Goal: Information Seeking & Learning: Learn about a topic

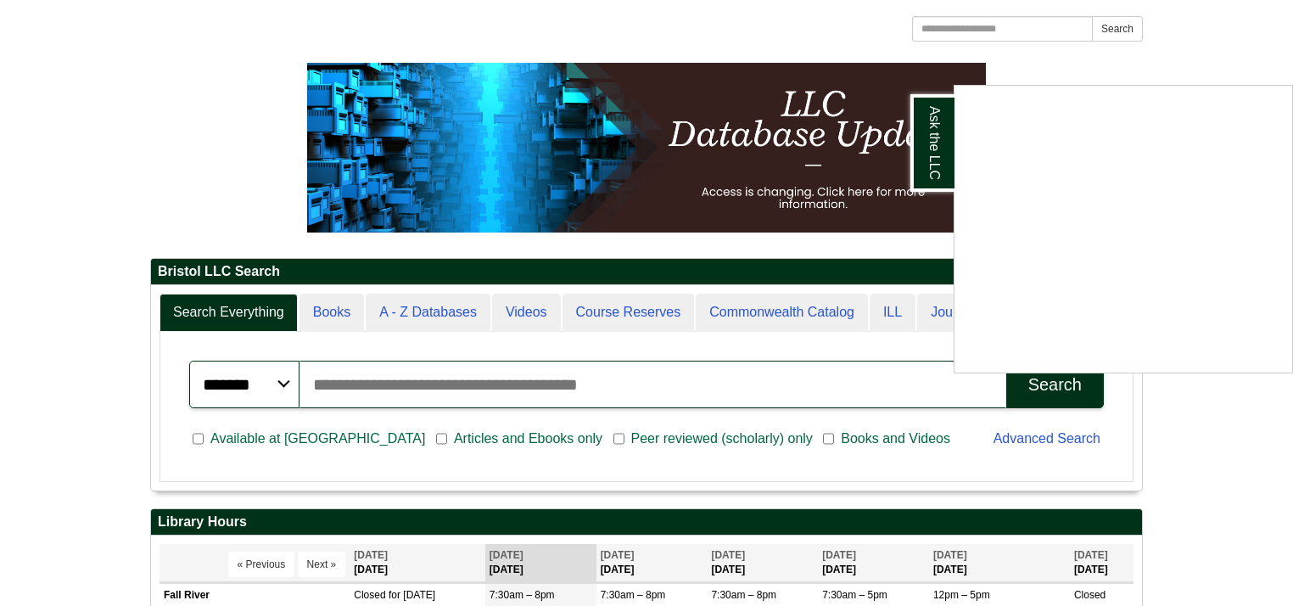
scroll to position [204, 0]
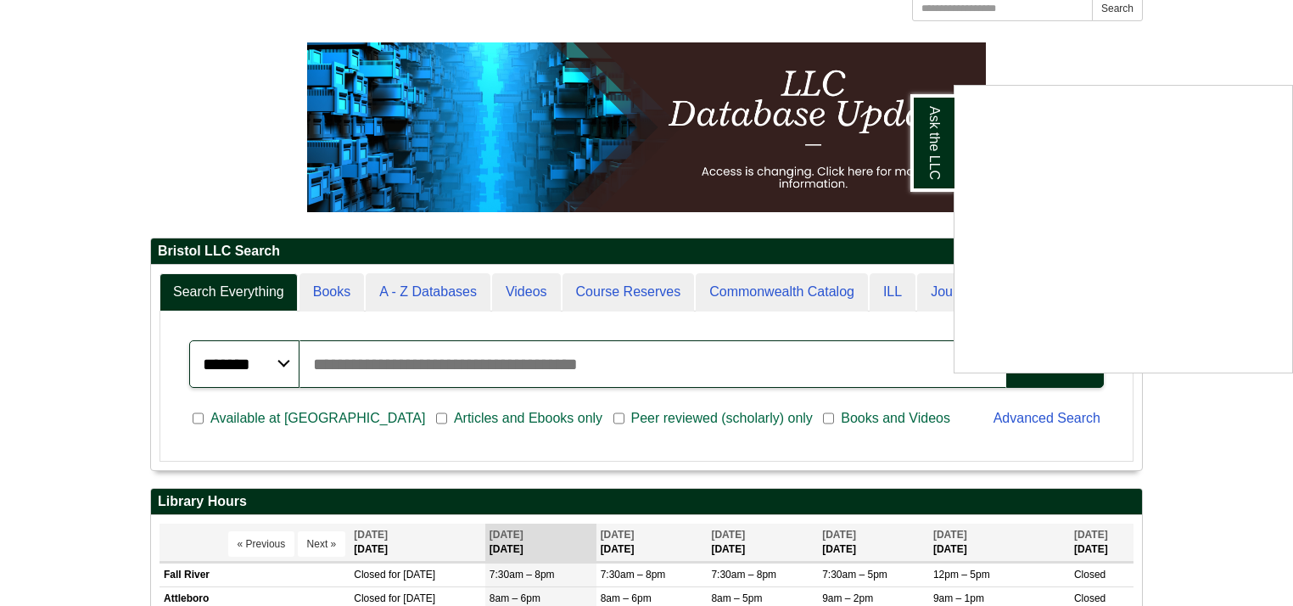
click at [1238, 450] on div "Ask the LLC" at bounding box center [646, 303] width 1293 height 606
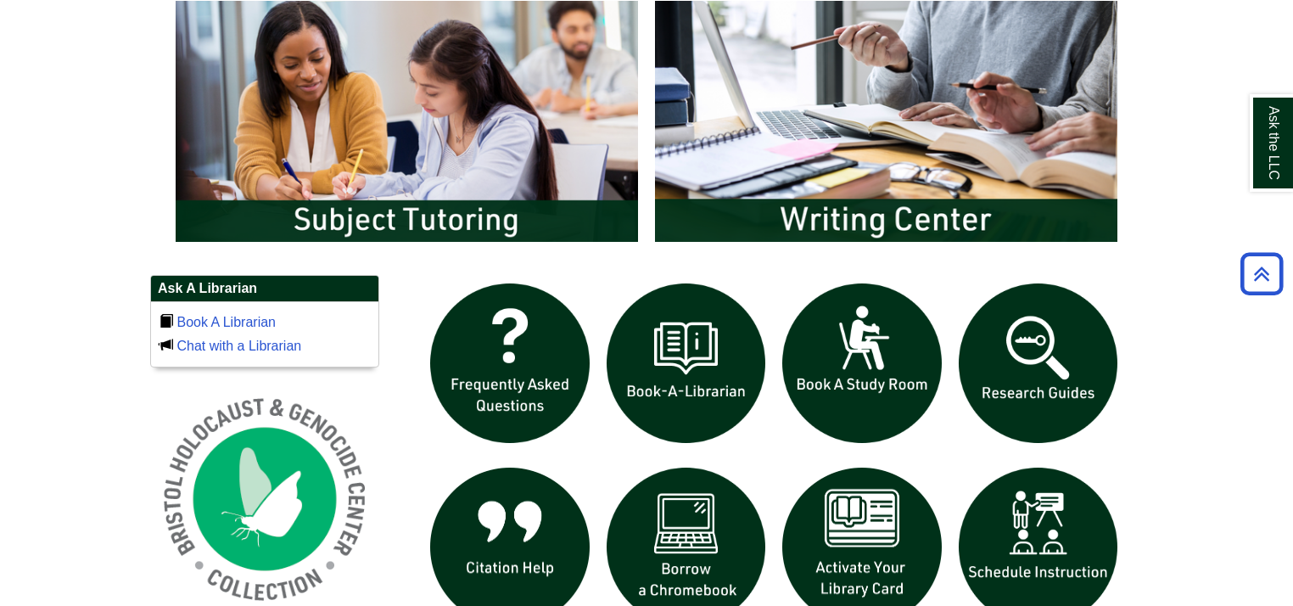
scroll to position [950, 0]
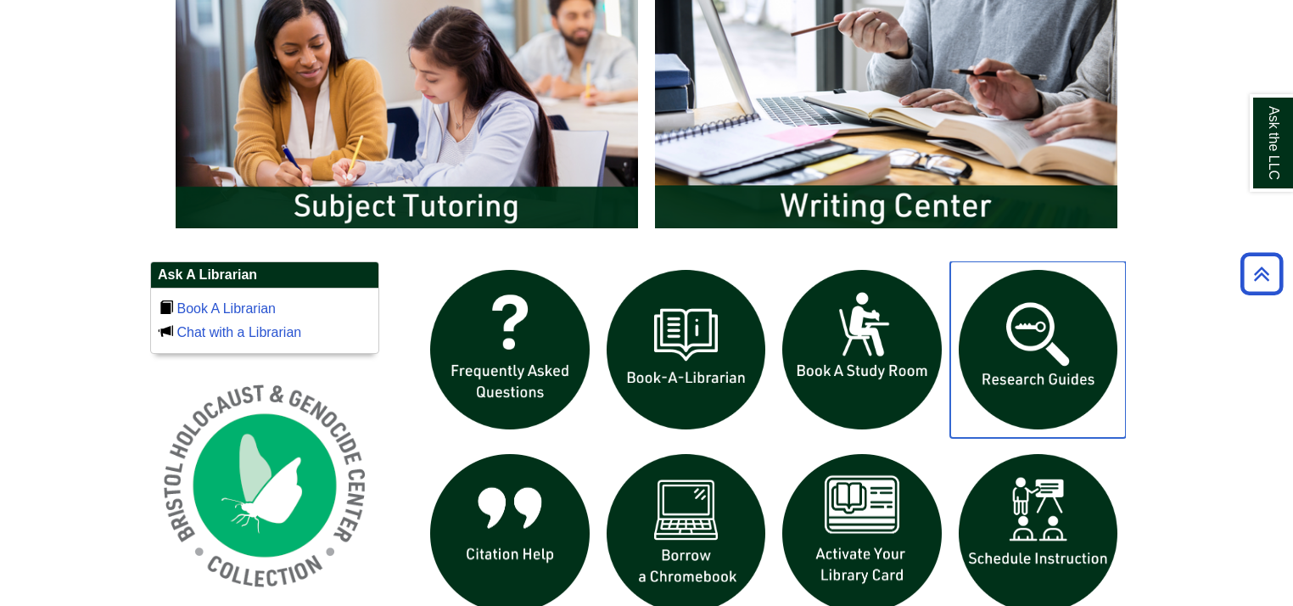
click at [1038, 363] on img "slideshow" at bounding box center [1038, 349] width 176 height 176
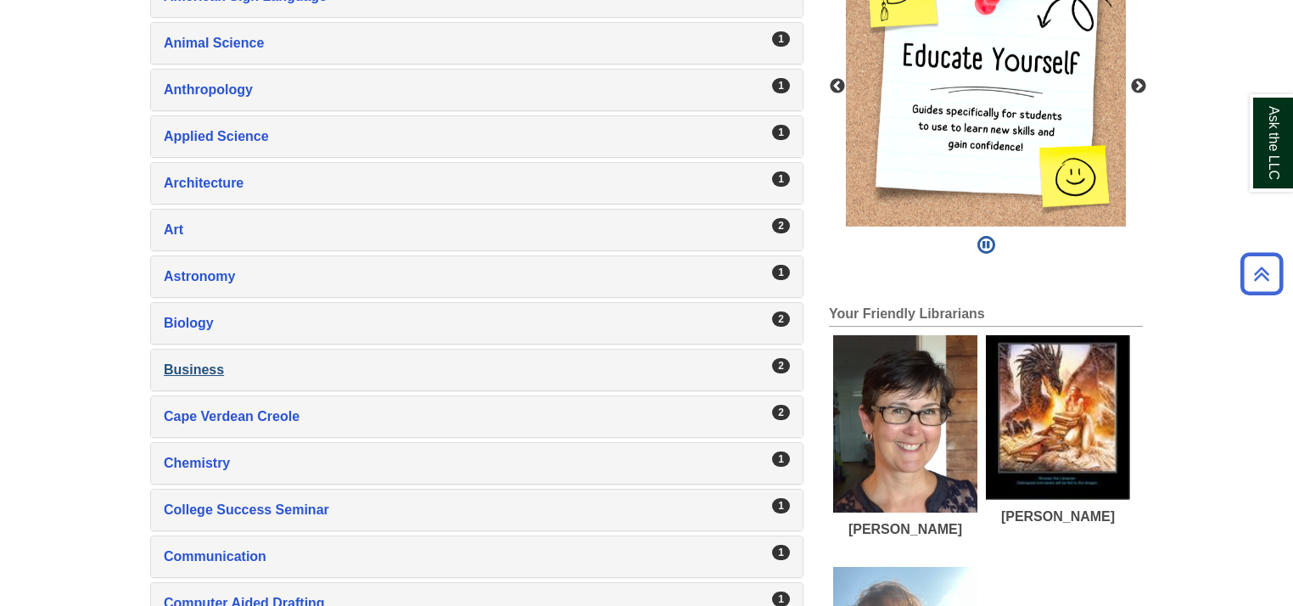
scroll to position [475, 0]
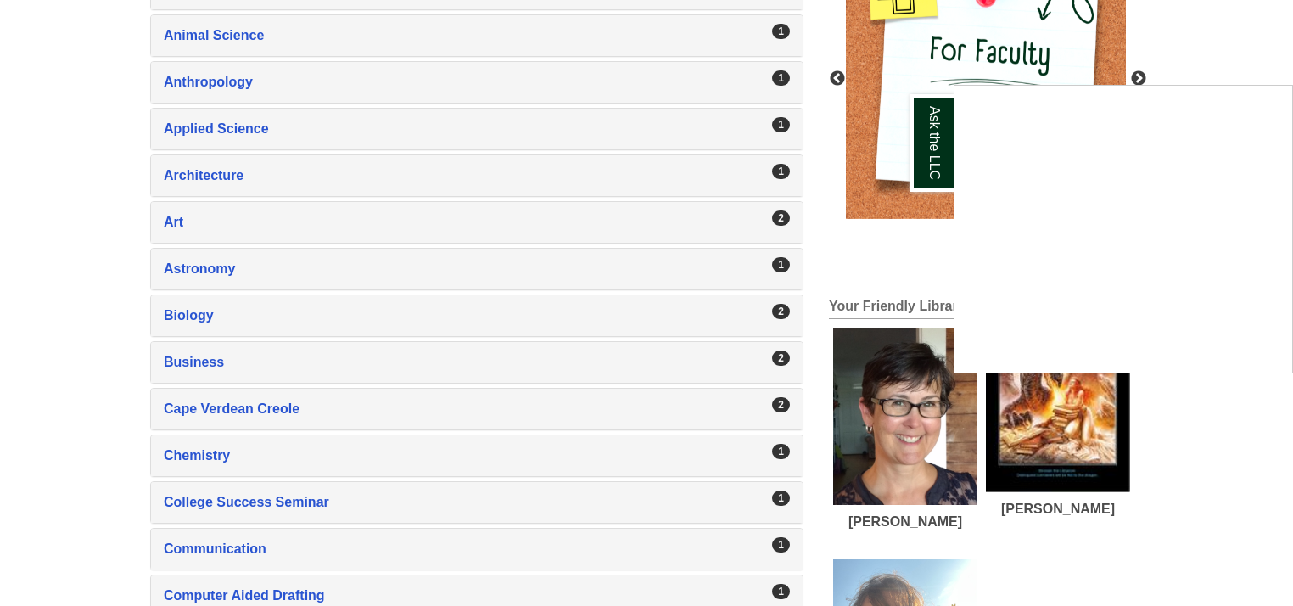
click at [199, 315] on div "Ask the LLC" at bounding box center [646, 303] width 1293 height 606
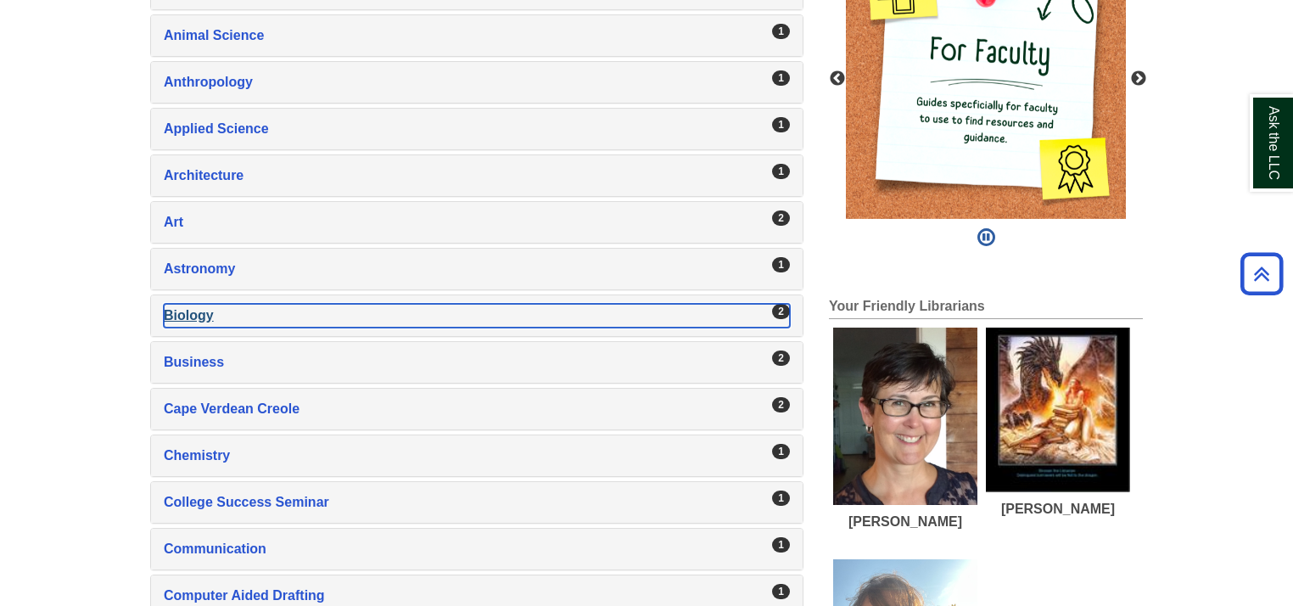
click at [193, 309] on div "Biology , 2 guides" at bounding box center [477, 316] width 626 height 24
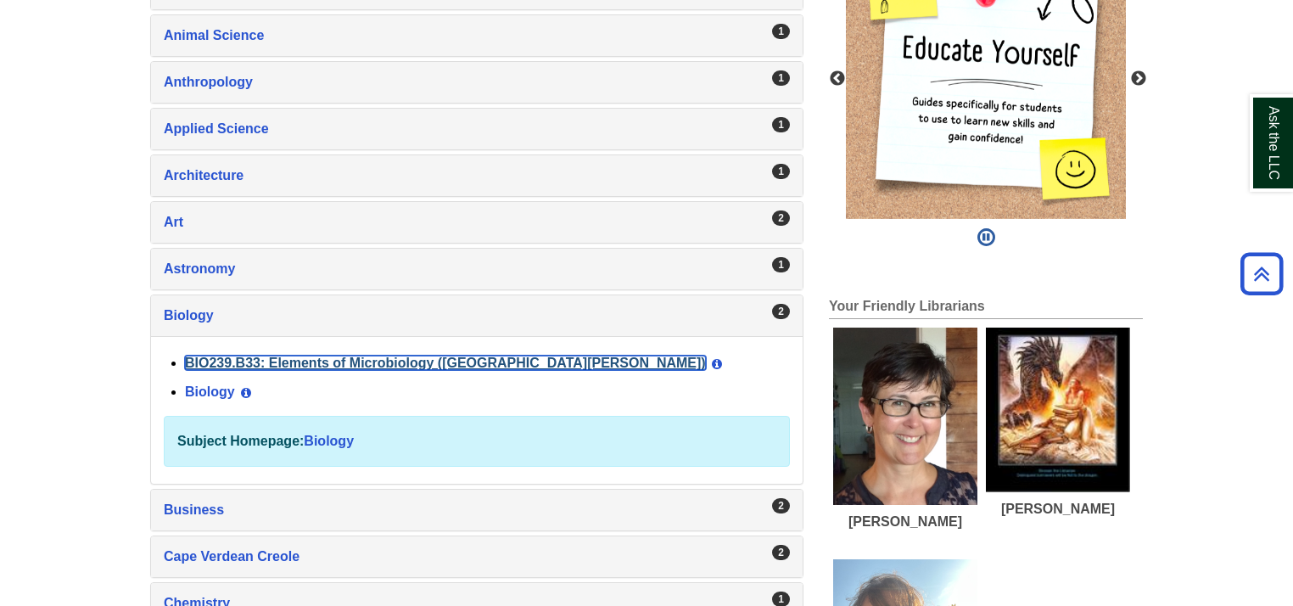
click at [350, 358] on link "BIO239.B33: Elements of Microbiology (St. George)" at bounding box center [445, 362] width 521 height 14
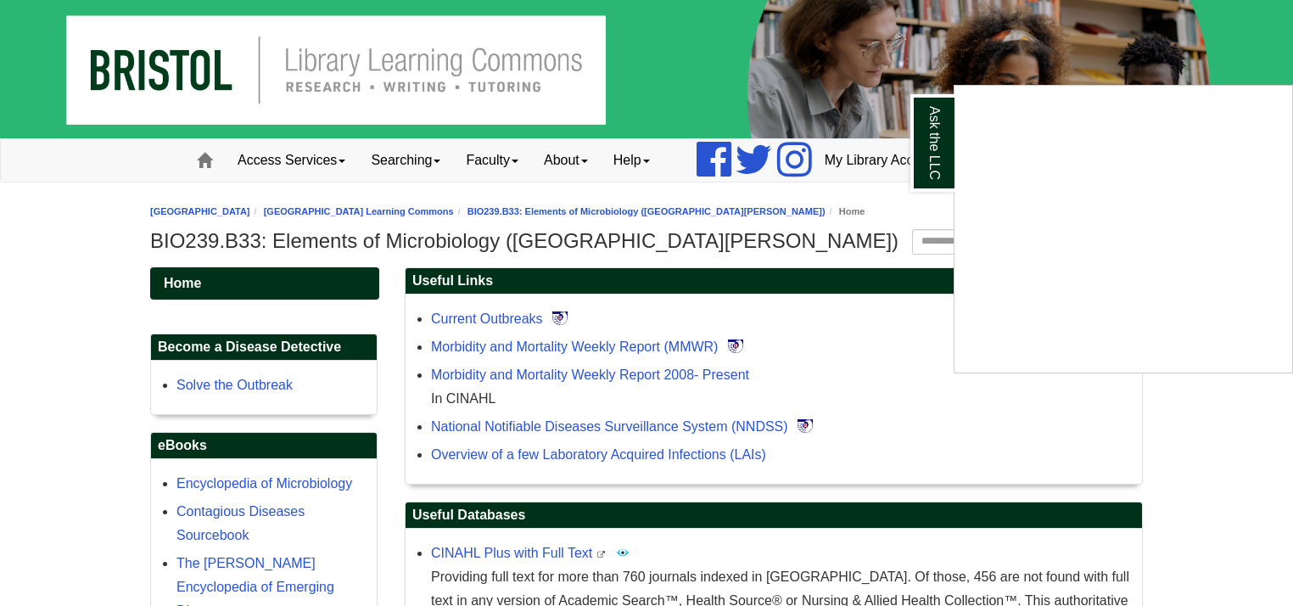
click at [843, 239] on div "Ask the LLC" at bounding box center [646, 303] width 1293 height 606
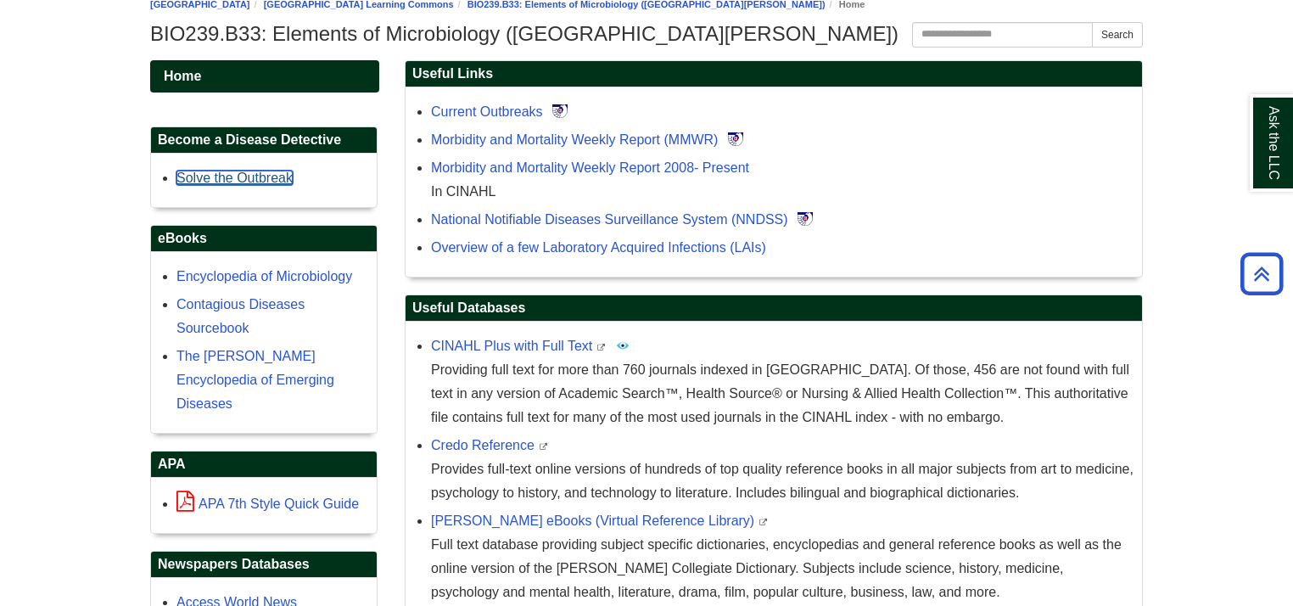
scroll to position [204, 0]
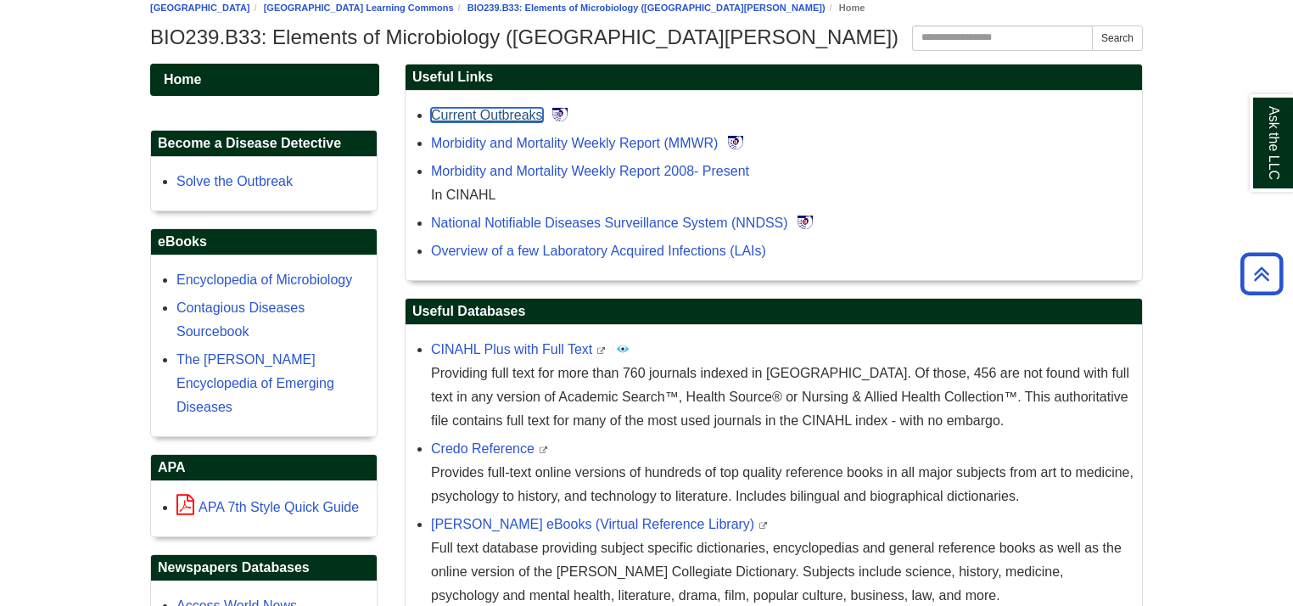
click at [488, 119] on link "Current Outbreaks" at bounding box center [487, 115] width 112 height 14
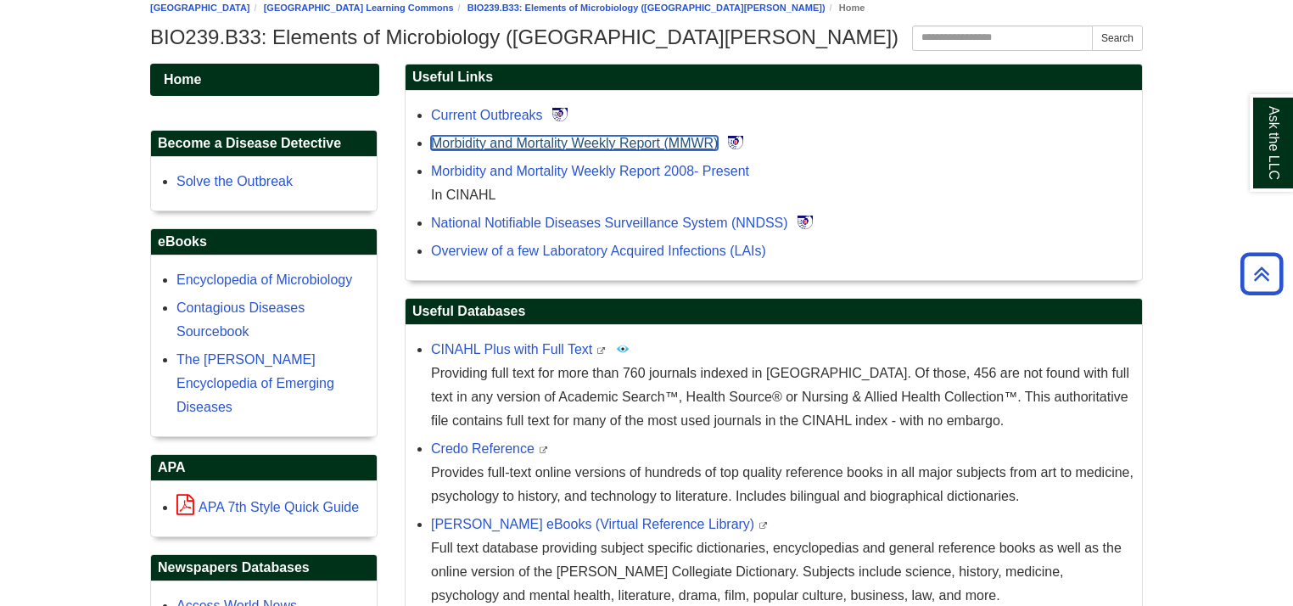
click at [603, 143] on link "Morbidity and Mortality Weekly Report (MMWR)" at bounding box center [574, 143] width 287 height 14
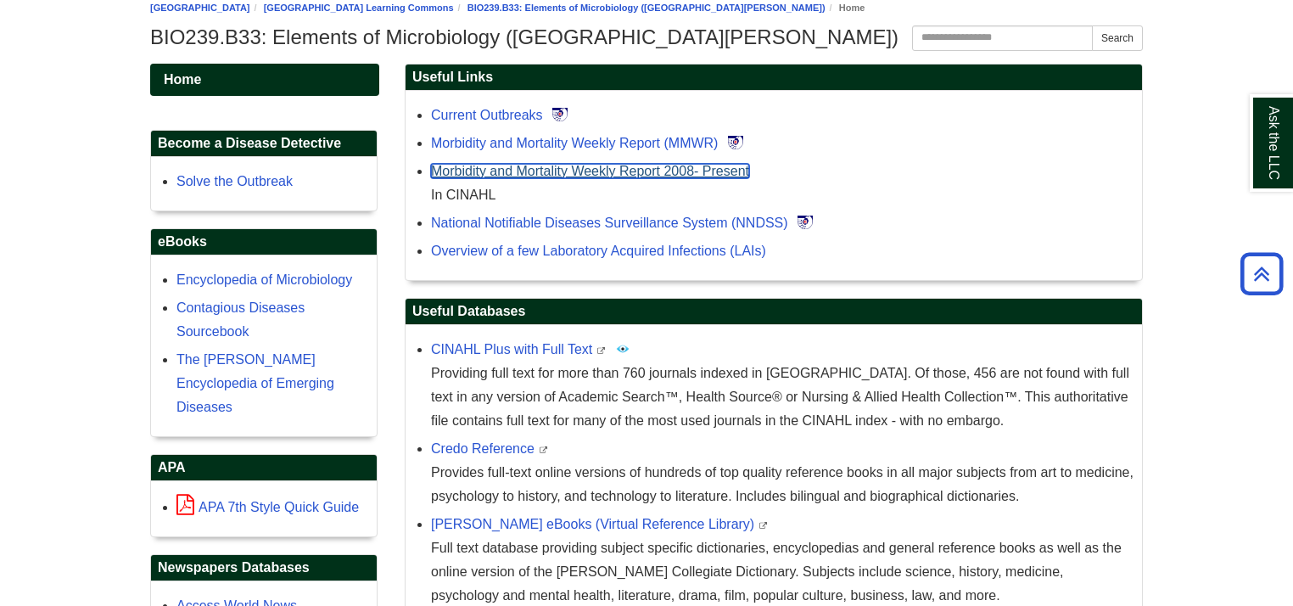
click at [553, 171] on link "Morbidity and Mortality Weekly Report 2008- Present" at bounding box center [590, 171] width 318 height 14
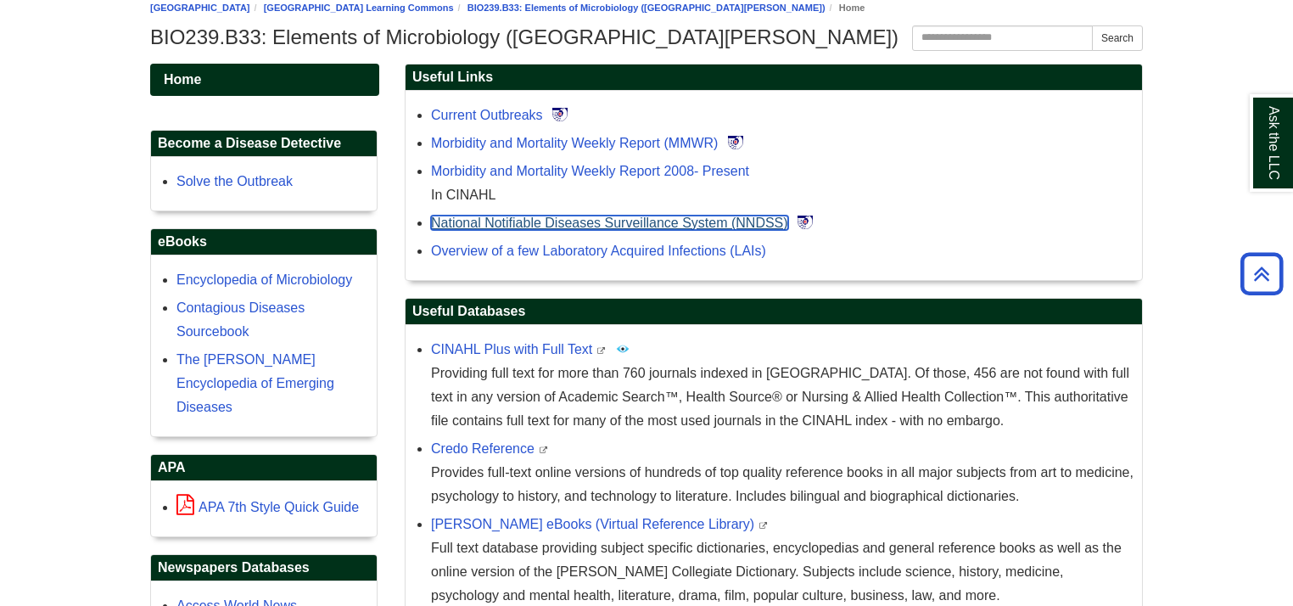
click at [573, 221] on link "National Notifiable Diseases Surveillance System (NNDSS)" at bounding box center [609, 222] width 357 height 14
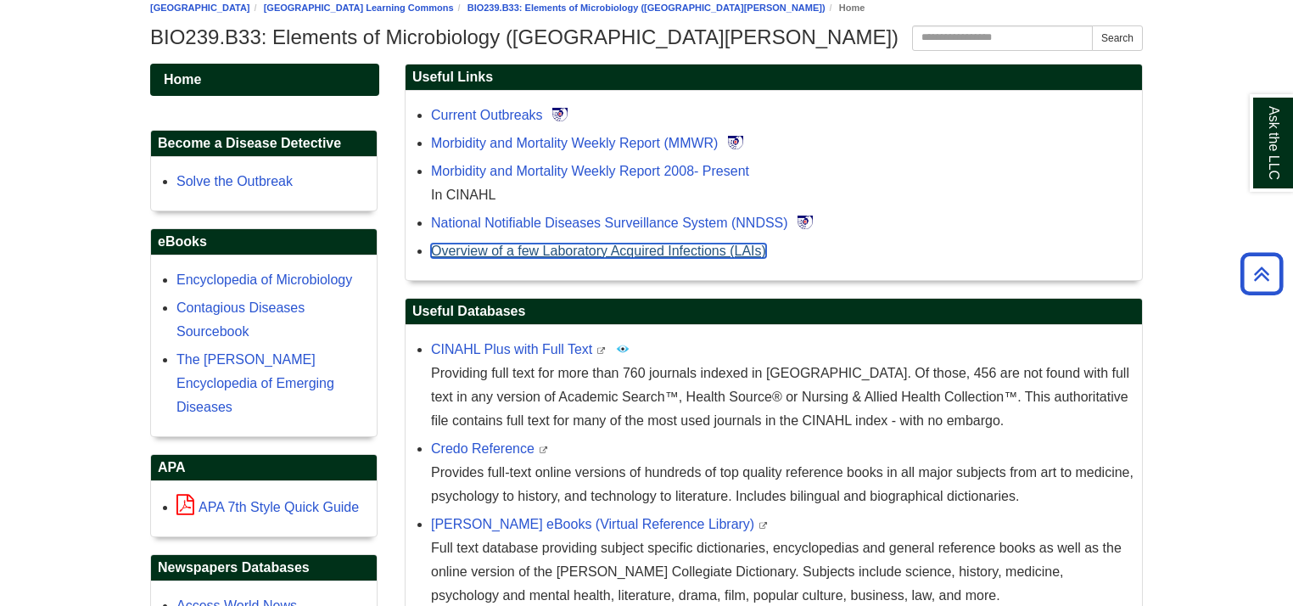
click at [610, 251] on link "Overview of a few Laboratory Acquired Infections (LAIs)" at bounding box center [598, 250] width 335 height 14
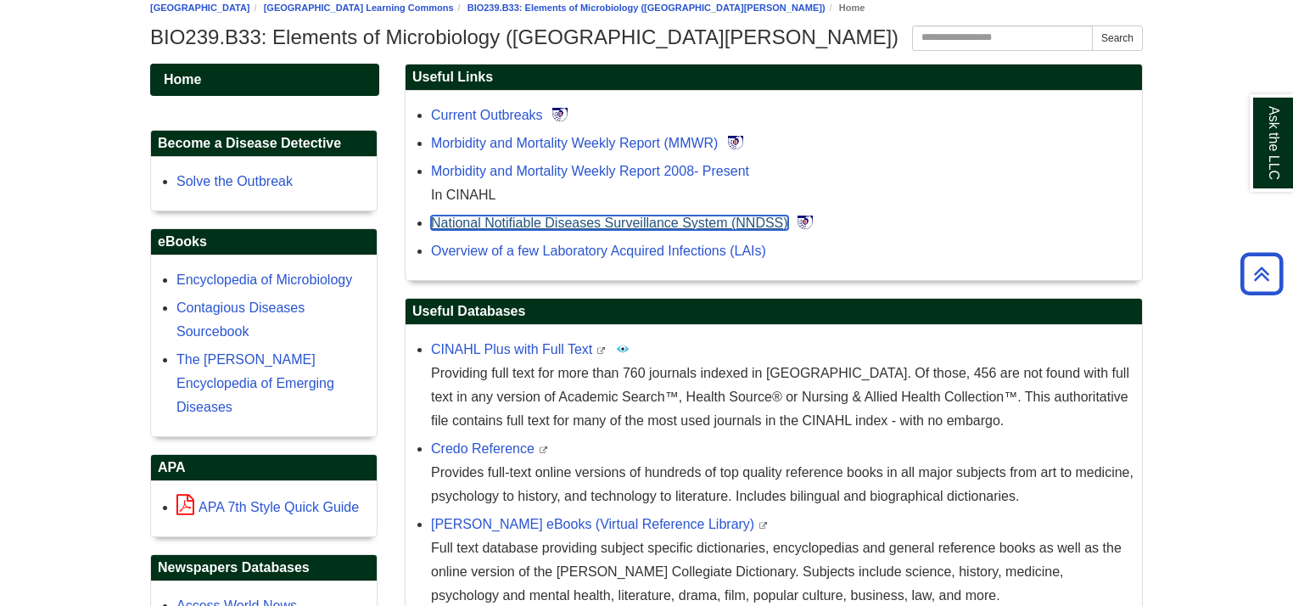
click at [573, 217] on link "National Notifiable Diseases Surveillance System (NNDSS)" at bounding box center [609, 222] width 357 height 14
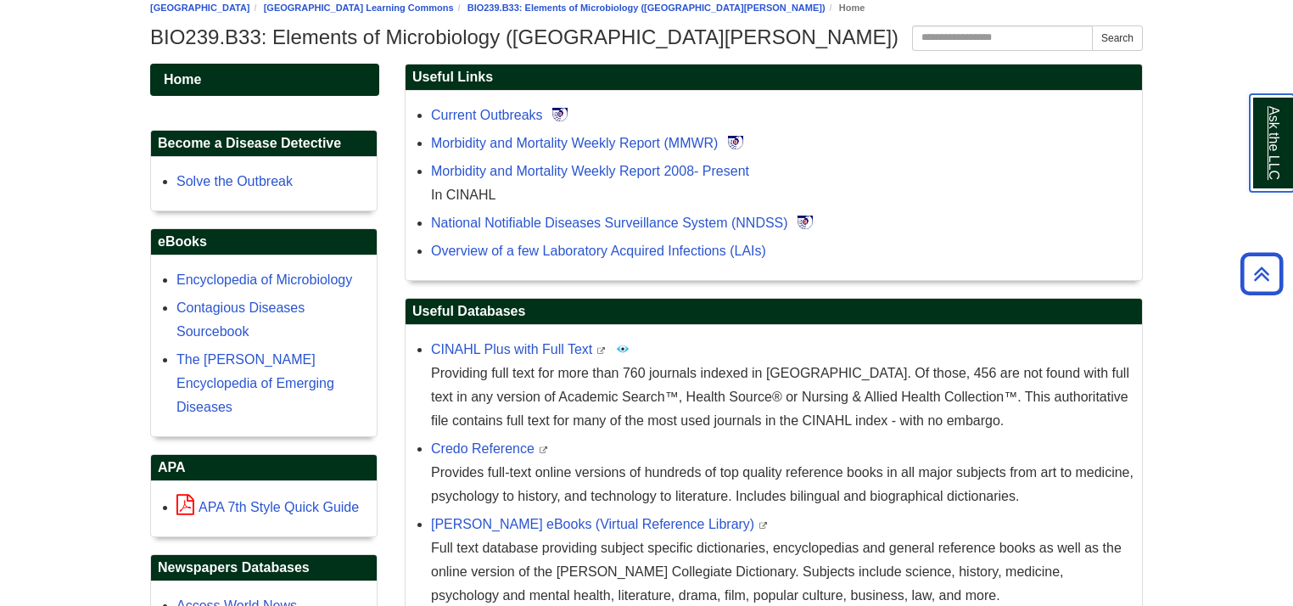
click at [1283, 134] on link "Ask the LLC" at bounding box center [1272, 143] width 44 height 98
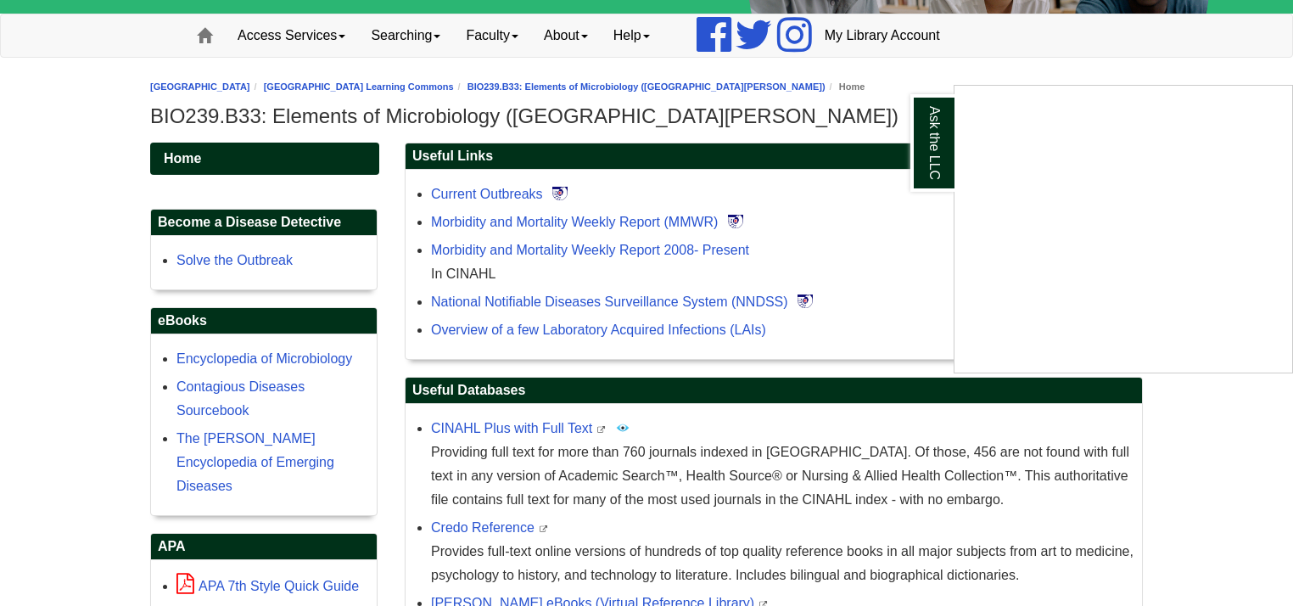
scroll to position [0, 0]
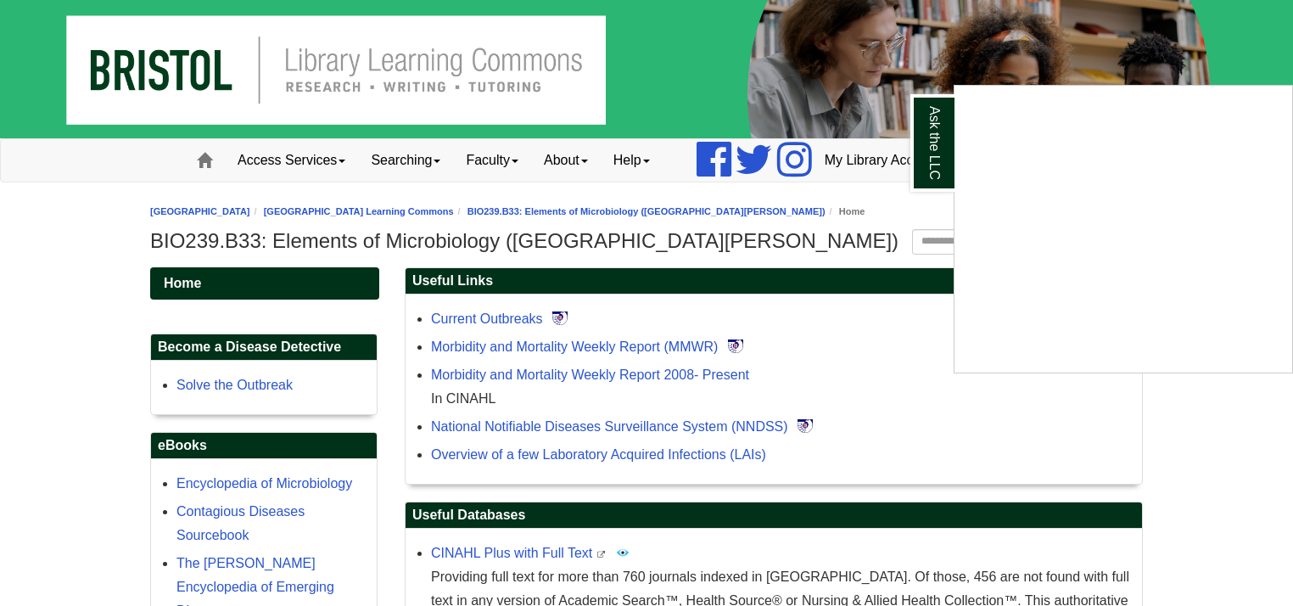
click at [164, 163] on ul "Home" at bounding box center [194, 160] width 62 height 42
click at [189, 159] on link "Home" at bounding box center [204, 160] width 41 height 42
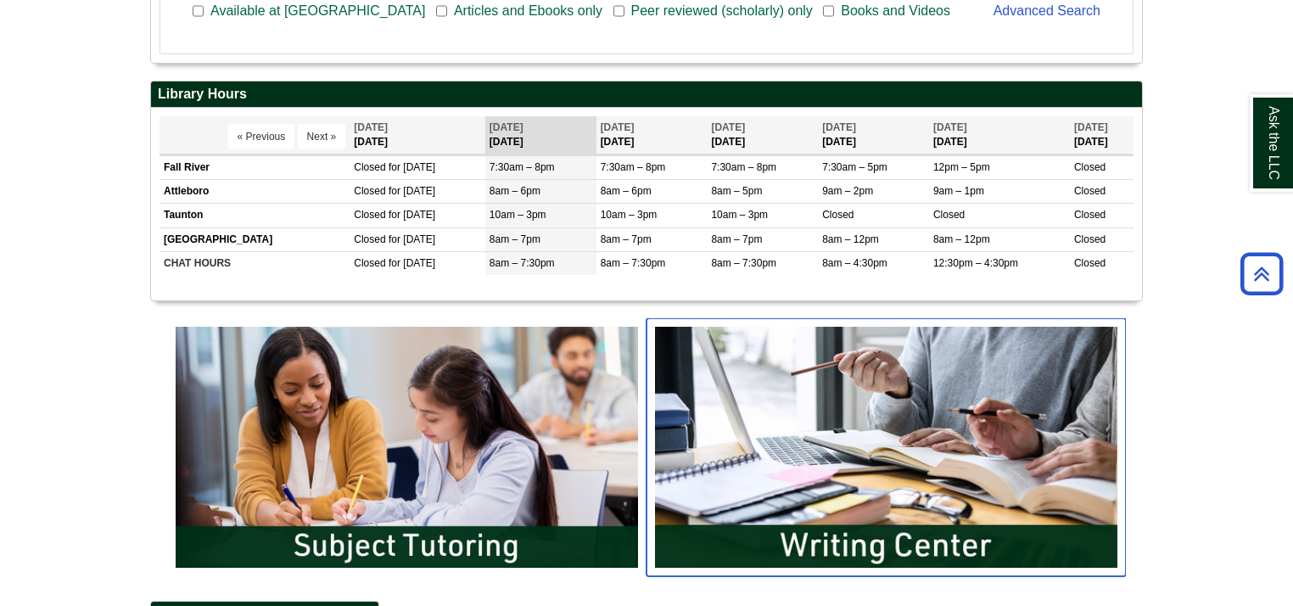
click at [949, 462] on img "slideshow" at bounding box center [885, 447] width 479 height 258
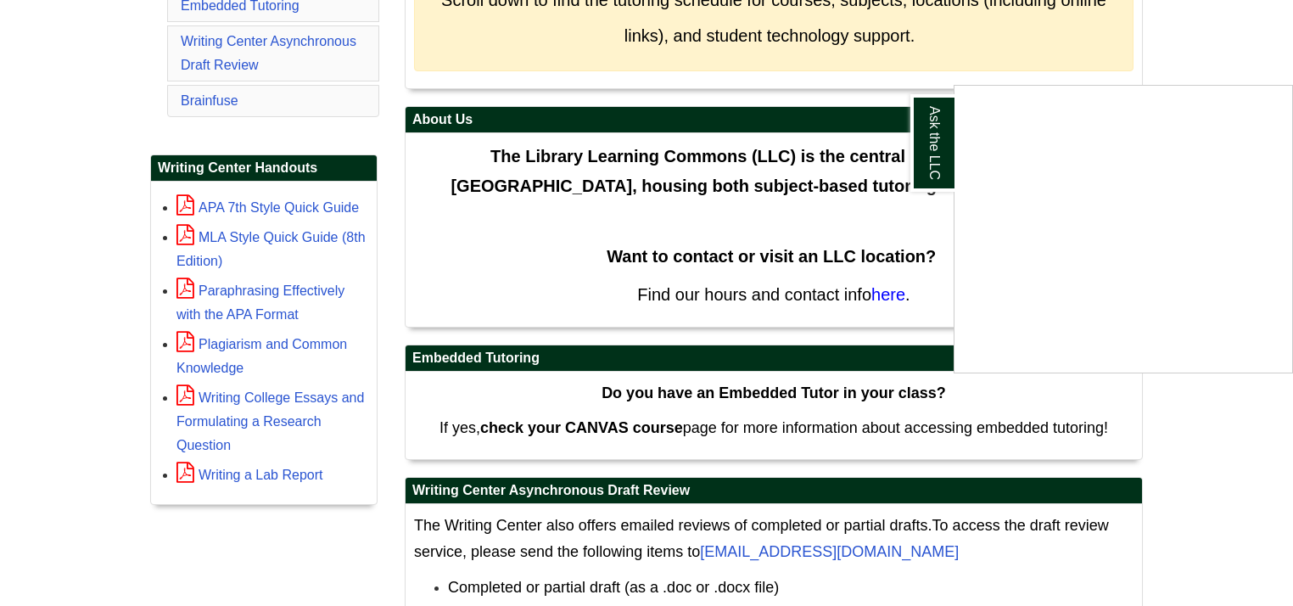
scroll to position [475, 0]
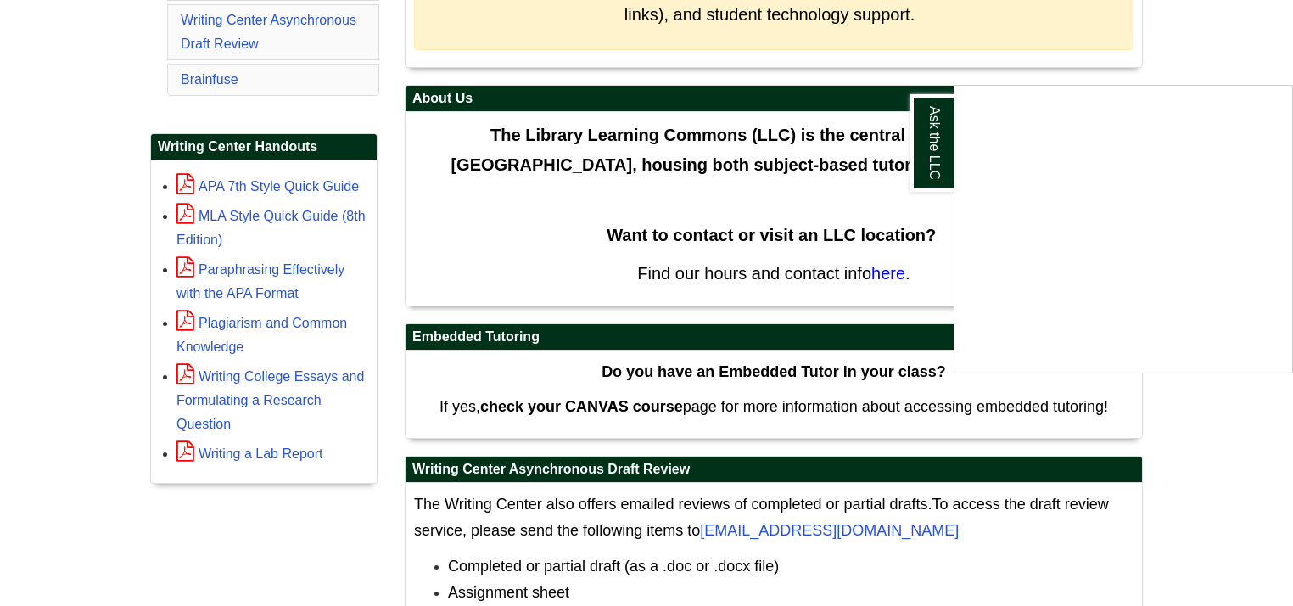
click at [621, 358] on div "Ask the LLC" at bounding box center [646, 303] width 1293 height 606
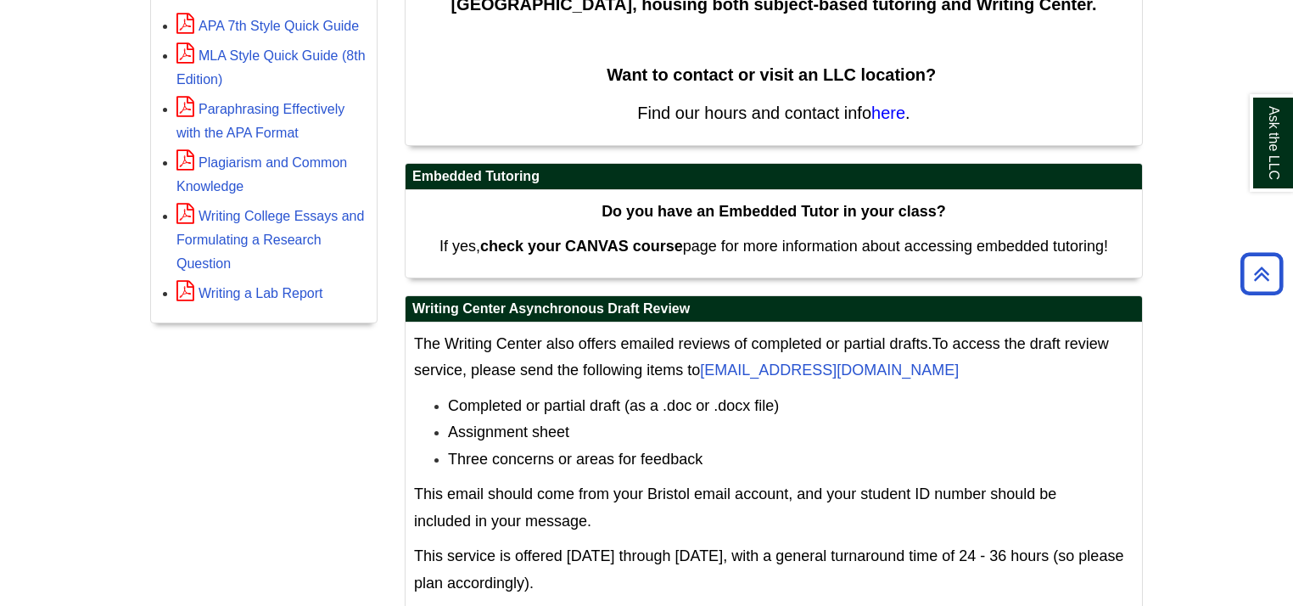
scroll to position [500, 0]
